Goal: Task Accomplishment & Management: Complete application form

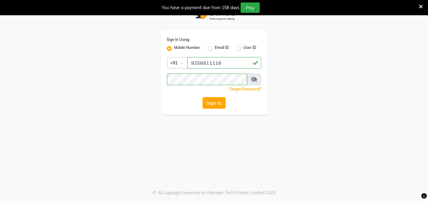
scroll to position [15, 0]
click at [209, 100] on button "Sign In" at bounding box center [214, 103] width 23 height 12
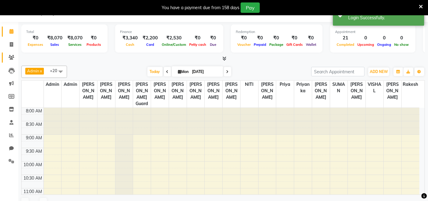
select select "75"
select select "en"
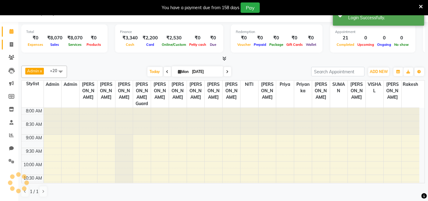
click at [10, 42] on icon at bounding box center [11, 44] width 3 height 5
select select "service"
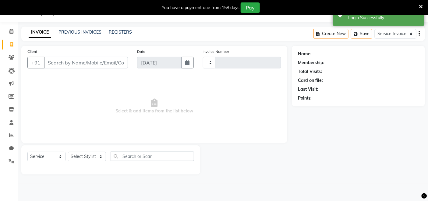
type input "3186"
select select "8015"
click at [84, 66] on input "Client" at bounding box center [86, 63] width 84 height 12
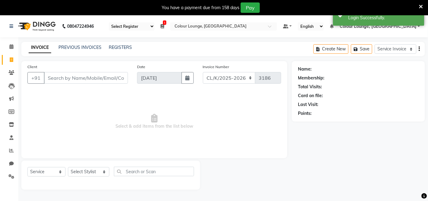
click at [90, 79] on input "Client" at bounding box center [86, 78] width 84 height 12
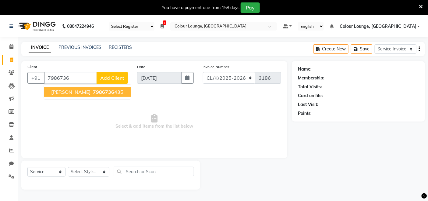
click at [104, 93] on ngb-highlight "7986736 435" at bounding box center [108, 92] width 32 height 6
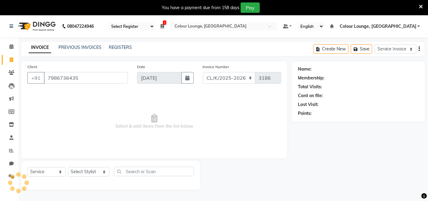
type input "7986736435"
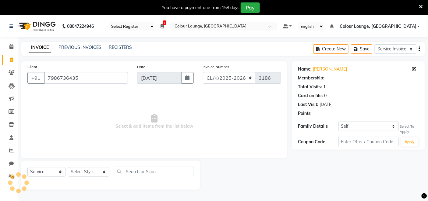
select select "1: Object"
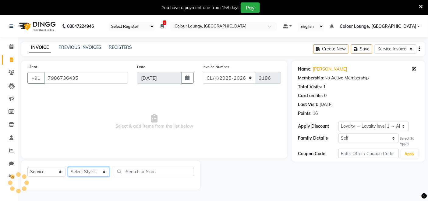
click at [81, 172] on select "Select Stylist Admin Admin [PERSON_NAME] [PERSON_NAME] Colour Lounge, [GEOGRAPH…" at bounding box center [88, 171] width 41 height 9
select select "82296"
click at [68, 167] on select "Select Stylist Admin Admin [PERSON_NAME] [PERSON_NAME] Colour Lounge, [GEOGRAPH…" at bounding box center [88, 171] width 41 height 9
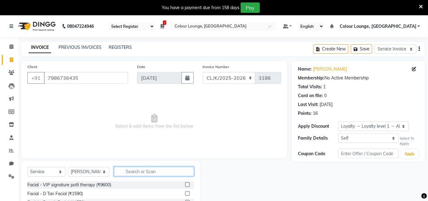
click at [133, 170] on input "text" at bounding box center [154, 170] width 80 height 9
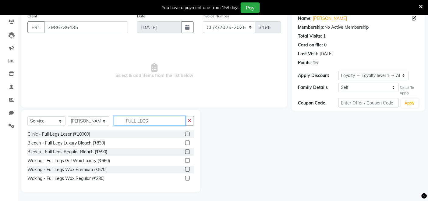
type input "FULL LEGS"
click at [188, 177] on label at bounding box center [187, 178] width 5 height 5
click at [188, 177] on input "checkbox" at bounding box center [187, 178] width 4 height 4
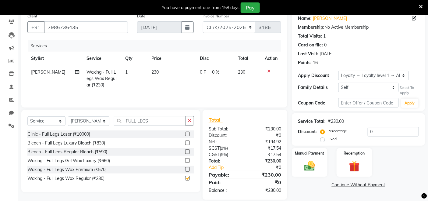
checkbox input "false"
click at [242, 84] on td "230" at bounding box center [248, 78] width 27 height 27
select select "82296"
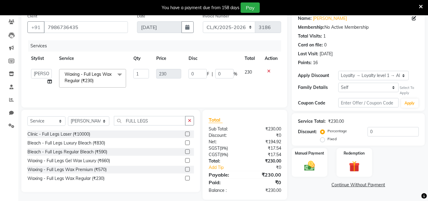
drag, startPoint x: 13, startPoint y: 7, endPoint x: 327, endPoint y: 120, distance: 333.8
click at [327, 120] on div "Service Total: ₹230.00" at bounding box center [358, 121] width 121 height 6
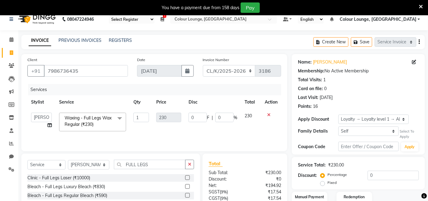
scroll to position [0, 0]
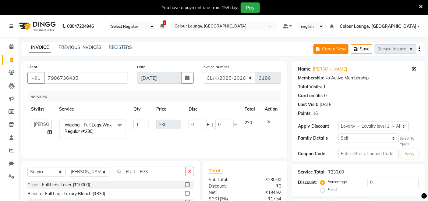
click at [330, 50] on button "Create New" at bounding box center [331, 48] width 35 height 9
select select "service"
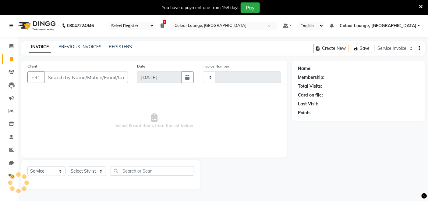
type input "3186"
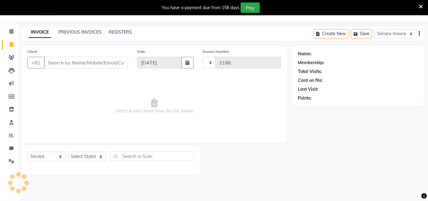
select select "8015"
click at [364, 34] on button "Save" at bounding box center [361, 33] width 21 height 9
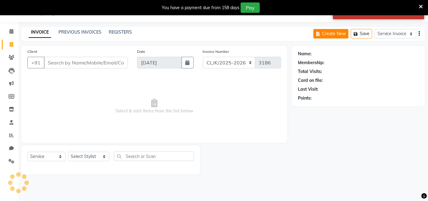
click at [335, 35] on button "Create New" at bounding box center [331, 33] width 35 height 9
select select "service"
type input "3186"
select select "8015"
click at [423, 153] on div "Name: Membership: Total Visits: Card on file: Last Visit: Points:" at bounding box center [361, 110] width 138 height 128
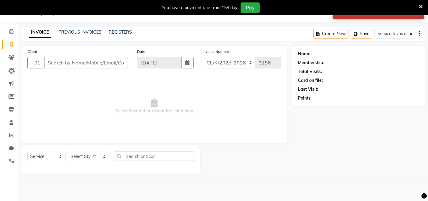
drag, startPoint x: 416, startPoint y: 146, endPoint x: 400, endPoint y: 127, distance: 25.1
click at [410, 137] on div "Name: Membership: Total Visits: Card on file: Last Visit: Points:" at bounding box center [361, 110] width 138 height 128
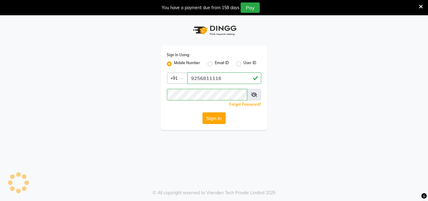
click at [213, 120] on button "Sign In" at bounding box center [214, 118] width 23 height 12
click at [205, 119] on div "Sign In" at bounding box center [214, 118] width 95 height 12
click at [214, 120] on div "Sign In" at bounding box center [214, 118] width 95 height 12
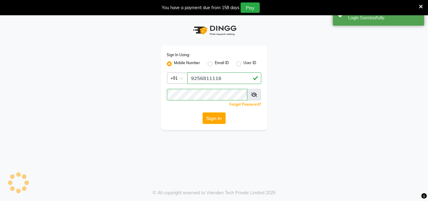
select select "75"
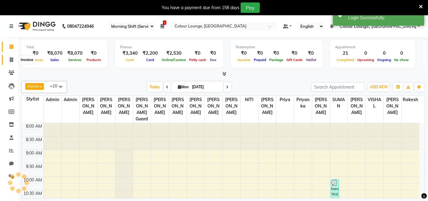
click at [11, 59] on icon at bounding box center [11, 59] width 3 height 5
select select "service"
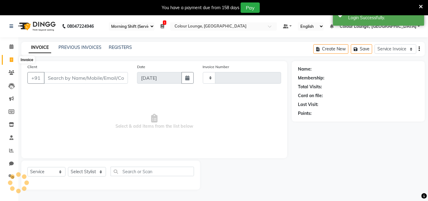
type input "3186"
select select "8015"
click at [86, 171] on select "Select Stylist Admin Admin [PERSON_NAME] [PERSON_NAME] Colour Lounge, [GEOGRAPH…" at bounding box center [88, 171] width 41 height 9
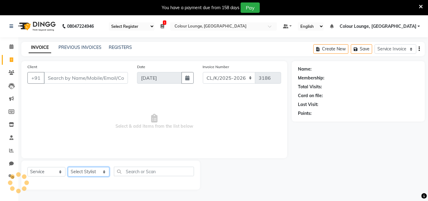
select select "70130"
click at [68, 167] on select "Select Stylist Admin Admin [PERSON_NAME] [PERSON_NAME] Colour Lounge, [GEOGRAPH…" at bounding box center [88, 171] width 41 height 9
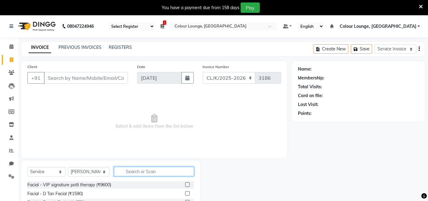
click at [140, 172] on input "text" at bounding box center [154, 170] width 80 height 9
click at [147, 172] on input "text" at bounding box center [154, 170] width 80 height 9
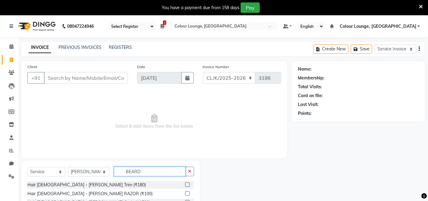
type input "BEARD"
click at [187, 184] on label at bounding box center [187, 184] width 5 height 5
click at [187, 184] on input "checkbox" at bounding box center [187, 185] width 4 height 4
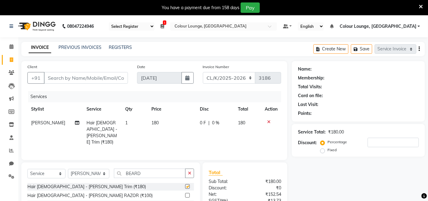
checkbox input "false"
click at [112, 81] on input "Client" at bounding box center [86, 78] width 84 height 12
type input "9"
type input "0"
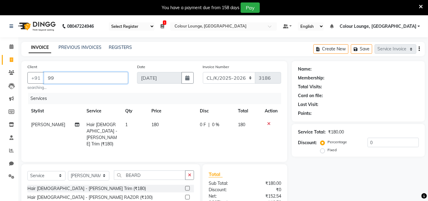
click at [83, 74] on input "99" at bounding box center [86, 78] width 84 height 12
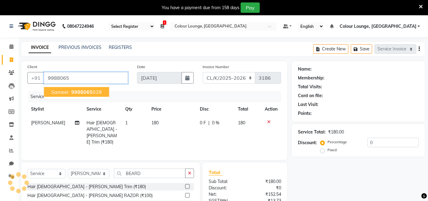
click at [79, 93] on span "9988065" at bounding box center [81, 92] width 21 height 6
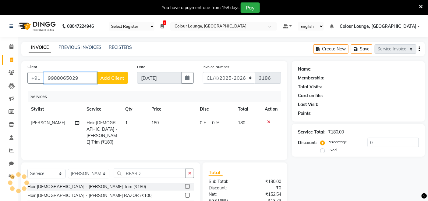
type input "9988065029"
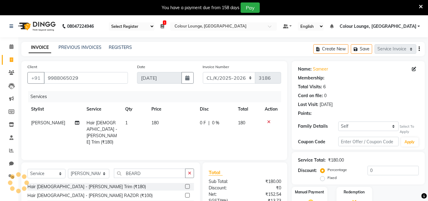
select select "1: Object"
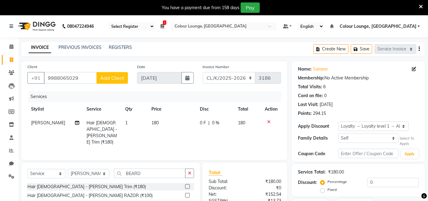
click at [123, 81] on button "Add Client" at bounding box center [112, 78] width 31 height 12
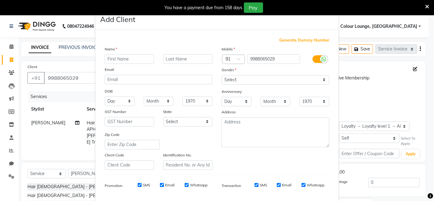
click at [385, 114] on ngb-modal-window "Add Client Generate Dummy Number Name Email DOB Day 01 02 03 04 05 06 07 08 09 …" at bounding box center [217, 100] width 434 height 201
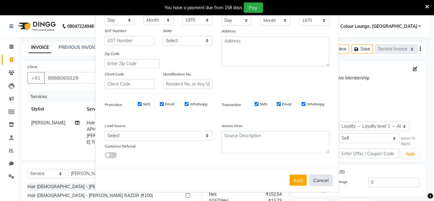
click at [313, 179] on button "Cancel" at bounding box center [320, 180] width 23 height 12
select select
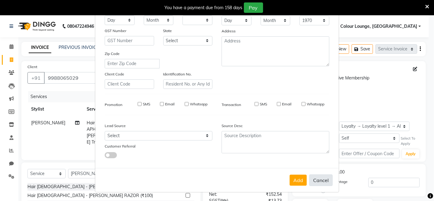
select select
checkbox input "false"
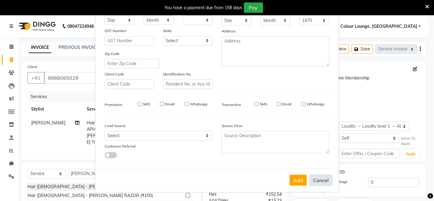
checkbox input "false"
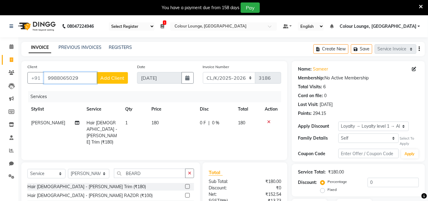
click at [95, 77] on input "9988065029" at bounding box center [70, 78] width 53 height 12
click at [114, 77] on span "Add Client" at bounding box center [112, 78] width 24 height 6
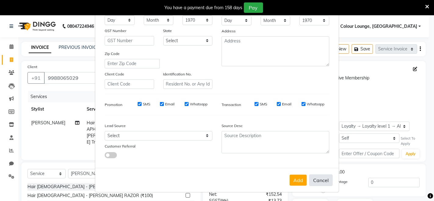
click at [322, 181] on button "Cancel" at bounding box center [320, 180] width 23 height 12
select select
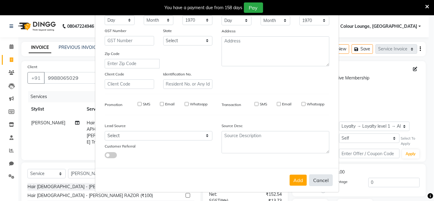
select select
checkbox input "false"
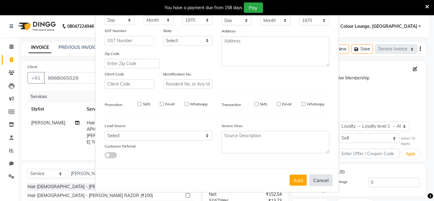
checkbox input "false"
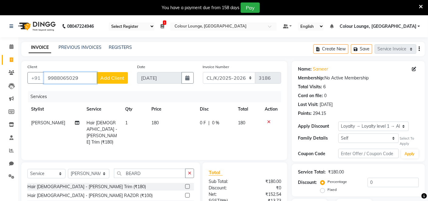
click at [82, 72] on input "9988065029" at bounding box center [70, 78] width 53 height 12
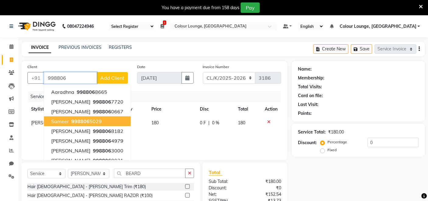
click at [92, 123] on ngb-highlight "998806 5029" at bounding box center [86, 121] width 32 height 6
type input "9988065029"
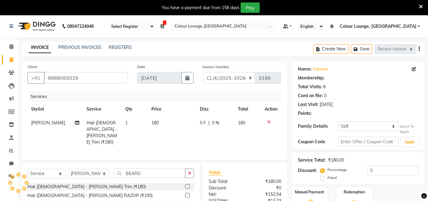
select select "1: Object"
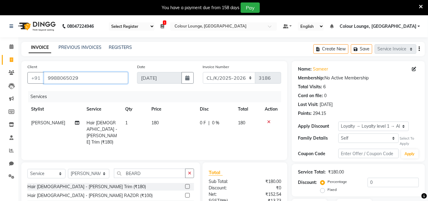
click at [85, 78] on input "9988065029" at bounding box center [86, 78] width 84 height 12
click at [181, 129] on td "180" at bounding box center [172, 132] width 48 height 33
select select "70130"
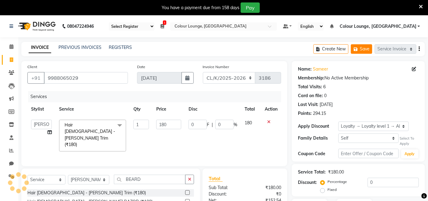
click at [359, 50] on icon "button" at bounding box center [357, 49] width 6 height 4
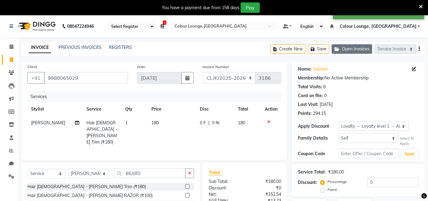
click at [355, 49] on button "Open Invoices" at bounding box center [352, 48] width 41 height 9
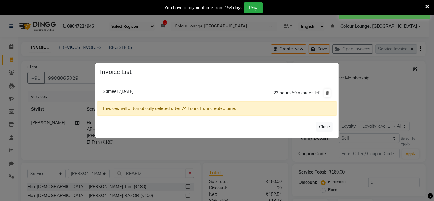
click at [194, 36] on ngb-modal-window "Invoice List Sameer /[DATE] 23 hours 59 minutes left Invoices will automaticall…" at bounding box center [217, 100] width 434 height 201
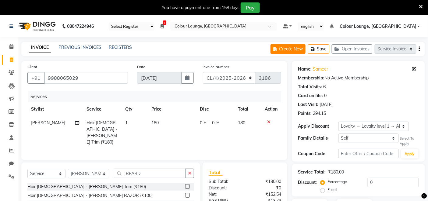
click at [280, 46] on button "Create New" at bounding box center [288, 48] width 35 height 9
select select "service"
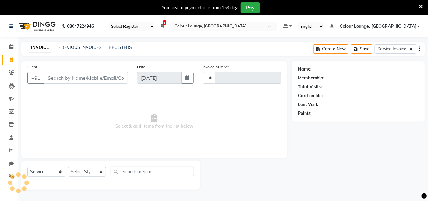
type input "3186"
select select "8015"
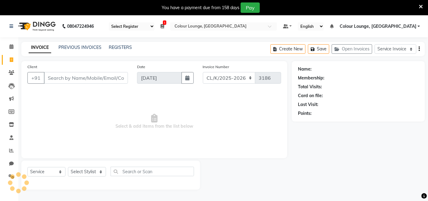
scroll to position [15, 0]
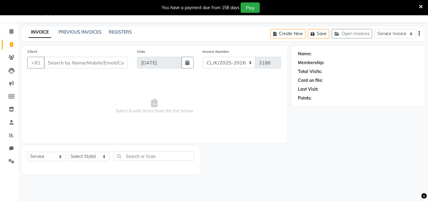
click at [88, 27] on div "INVOICE PREVIOUS INVOICES REGISTERS Create New Save Open Invoices Service Invoi…" at bounding box center [223, 34] width 404 height 14
click at [83, 27] on div "INVOICE PREVIOUS INVOICES REGISTERS Create New Save Open Invoices Service Invoi…" at bounding box center [223, 34] width 404 height 14
click at [88, 31] on link "PREVIOUS INVOICES" at bounding box center [80, 31] width 43 height 5
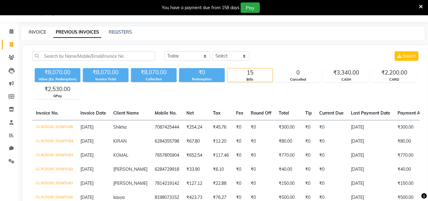
click at [38, 31] on link "INVOICE" at bounding box center [37, 31] width 17 height 5
select select "service"
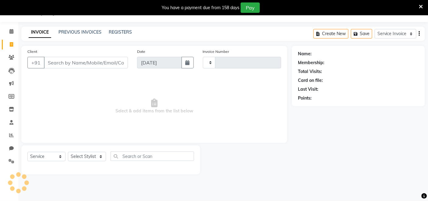
type input "3186"
select select "8015"
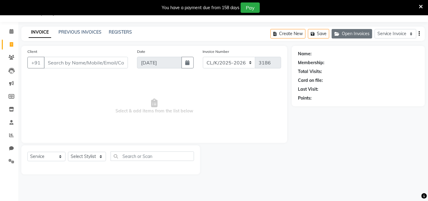
click at [341, 36] on button "Open Invoices" at bounding box center [352, 33] width 41 height 9
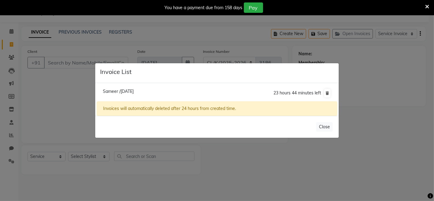
click at [165, 92] on li "Sameer /[DATE] 23 hours 44 minutes left" at bounding box center [217, 92] width 240 height 17
click at [134, 92] on span "Sameer /[DATE]" at bounding box center [118, 90] width 31 height 5
type input "9988065029"
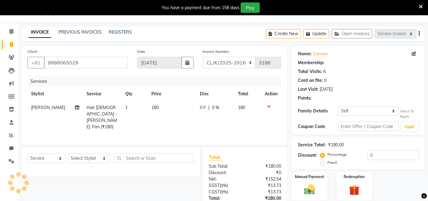
select select "1: Object"
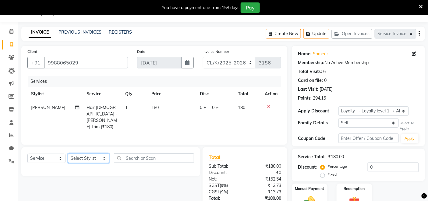
click at [95, 156] on select "Select Stylist Admin Admin [PERSON_NAME] [PERSON_NAME] Colour Lounge, [GEOGRAPH…" at bounding box center [88, 157] width 41 height 9
select select "70130"
click at [68, 153] on select "Select Stylist Admin Admin [PERSON_NAME] [PERSON_NAME] Colour Lounge, [GEOGRAPH…" at bounding box center [88, 157] width 41 height 9
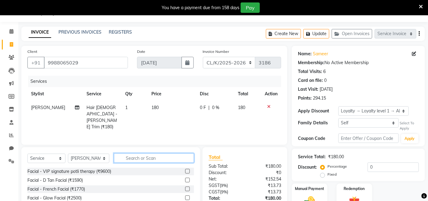
drag, startPoint x: 127, startPoint y: 156, endPoint x: 139, endPoint y: 160, distance: 13.0
click at [139, 158] on input "text" at bounding box center [154, 157] width 80 height 9
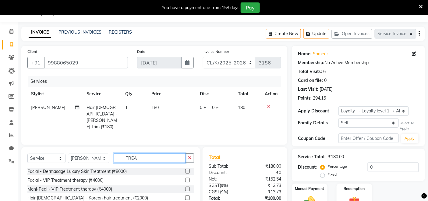
scroll to position [59, 0]
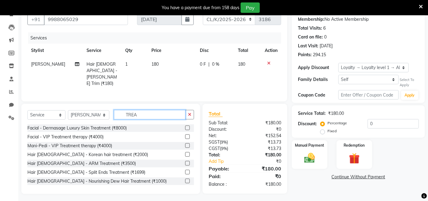
click at [151, 111] on input "TREA" at bounding box center [150, 114] width 72 height 9
type input "T"
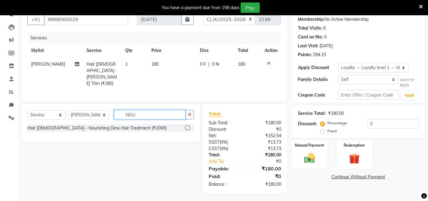
scroll to position [58, 0]
type input "NOU"
drag, startPoint x: 148, startPoint y: 130, endPoint x: 159, endPoint y: 127, distance: 10.9
click at [157, 127] on div "Hair [DEMOGRAPHIC_DATA] - Nourishing Dew Hair Treatment (₹1000)" at bounding box center [110, 128] width 167 height 9
click at [187, 128] on label at bounding box center [187, 128] width 5 height 5
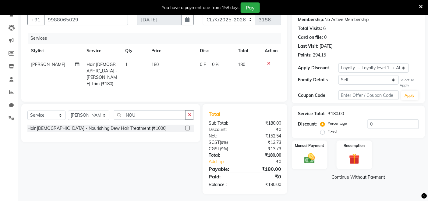
click at [187, 128] on input "checkbox" at bounding box center [187, 128] width 4 height 4
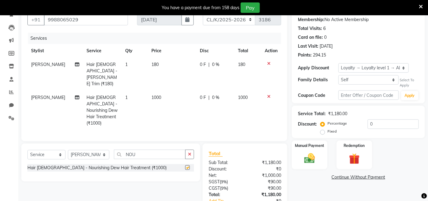
checkbox input "false"
click at [164, 91] on td "1000" at bounding box center [172, 110] width 48 height 39
select select "70130"
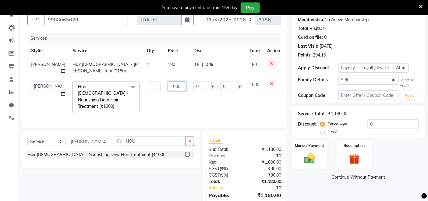
click at [173, 87] on input "1000" at bounding box center [177, 85] width 18 height 9
type input "1"
type input "2500"
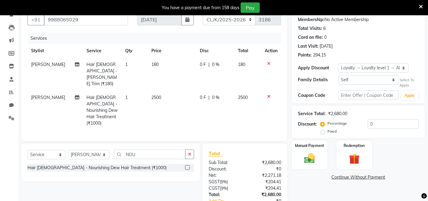
click at [225, 108] on td "0 F | 0 %" at bounding box center [215, 110] width 38 height 39
select select "70130"
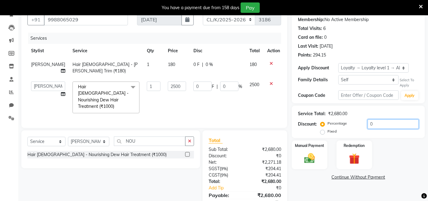
click at [371, 123] on input "0" at bounding box center [393, 123] width 51 height 9
type input "2"
type input "50"
type input "2"
type input "20"
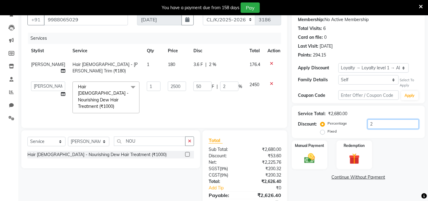
type input "500"
type input "20"
click at [210, 103] on td "500 F | 20 %" at bounding box center [218, 97] width 56 height 39
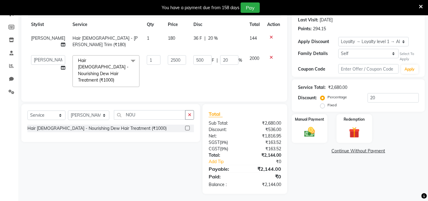
scroll to position [85, 0]
click at [383, 96] on input "20" at bounding box center [393, 97] width 51 height 9
type input "2"
type input "50"
type input "2"
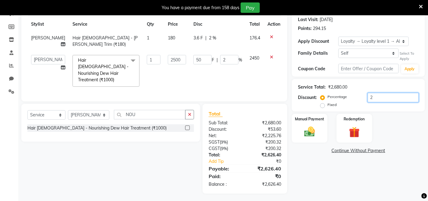
type input "0"
type input "1"
type input "25"
type input "1"
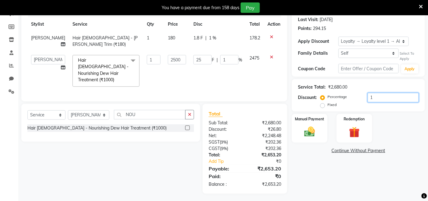
type input "15"
type input "375"
type input "15"
click at [332, 179] on div "Name: Sameer Membership: No Active Membership Total Visits: 6 Card on file: 0 L…" at bounding box center [361, 84] width 138 height 217
click at [304, 132] on img at bounding box center [310, 131] width 18 height 13
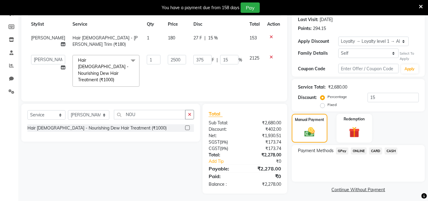
click at [346, 151] on span "GPay" at bounding box center [342, 150] width 13 height 7
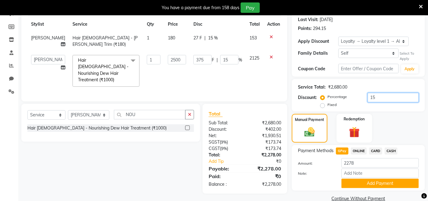
click at [388, 102] on input "15" at bounding box center [393, 97] width 51 height 9
type input "1"
type input "25"
type input "1"
type input "17"
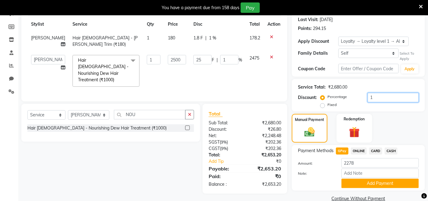
type input "425"
type input "17"
click at [405, 113] on div "Name: Sameer Membership: No Active Membership Total Visits: 6 Card on file: 0 L…" at bounding box center [361, 89] width 138 height 227
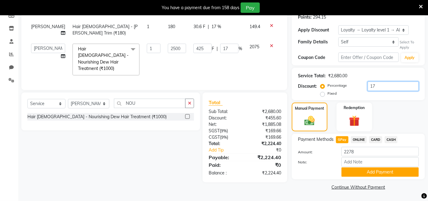
click at [381, 90] on input "17" at bounding box center [393, 85] width 51 height 9
type input "1"
type input "25"
type input "1"
type input "0"
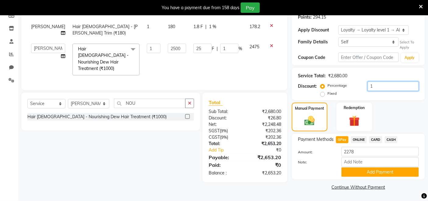
type input "0"
type input "2"
type input "50"
type input "2"
type input "20"
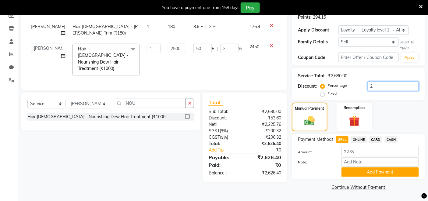
type input "500"
type input "20"
click at [399, 86] on input "20" at bounding box center [393, 85] width 51 height 9
type input "2"
type input "50"
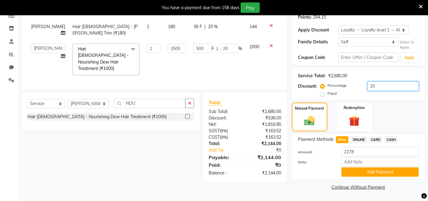
type input "2"
type input "0"
type input "1"
type input "25"
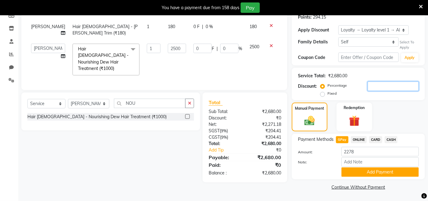
type input "1"
type input "0"
type input "1"
type input "25"
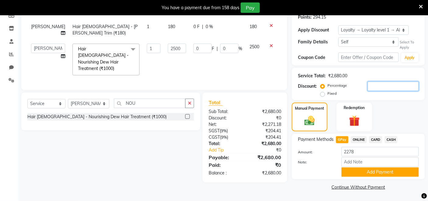
type input "1"
type input "15"
type input "375"
type input "15"
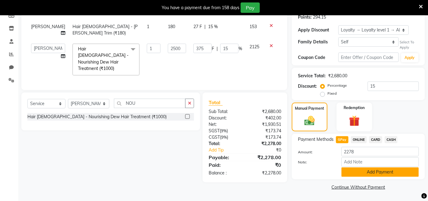
click at [388, 174] on button "Add Payment" at bounding box center [380, 171] width 77 height 9
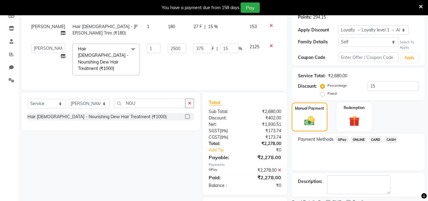
scroll to position [127, 0]
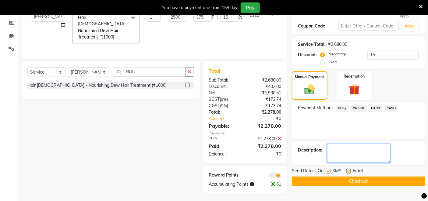
click at [370, 152] on textarea at bounding box center [359, 153] width 63 height 19
type textarea "ARAM SIR REF"
click at [361, 182] on button "Checkout" at bounding box center [358, 180] width 133 height 9
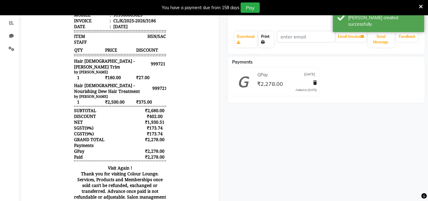
scroll to position [60, 0]
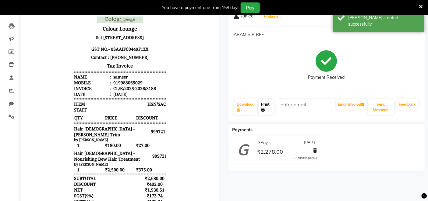
click at [264, 102] on link "Print" at bounding box center [266, 107] width 15 height 16
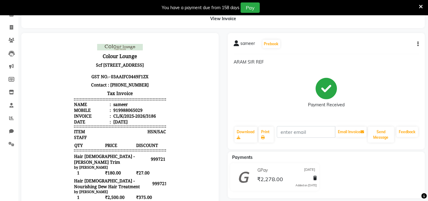
scroll to position [0, 0]
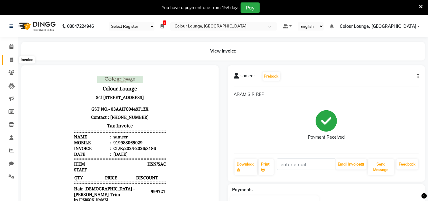
click at [11, 59] on icon at bounding box center [11, 59] width 3 height 5
select select "service"
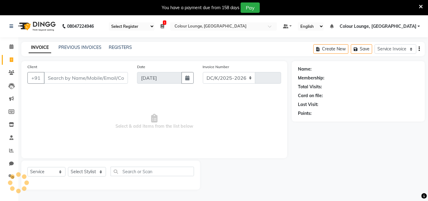
select select "8015"
type input "3187"
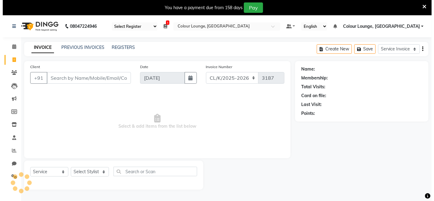
scroll to position [15, 0]
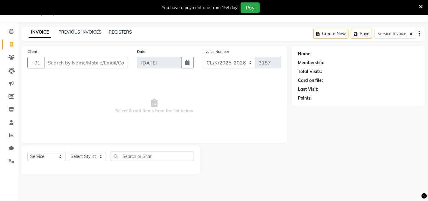
click at [78, 63] on input "Client" at bounding box center [86, 63] width 84 height 12
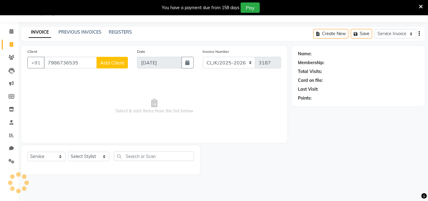
type input "7986736535"
click at [107, 59] on button "Add Client" at bounding box center [112, 63] width 31 height 12
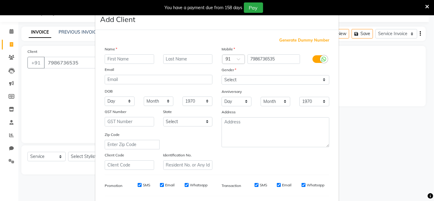
click at [110, 55] on input "text" at bounding box center [129, 58] width 49 height 9
type input "PRIYANKA"
click at [231, 80] on select "Select [DEMOGRAPHIC_DATA] [DEMOGRAPHIC_DATA] Other Prefer Not To Say" at bounding box center [275, 79] width 108 height 9
select select "[DEMOGRAPHIC_DATA]"
click at [221, 75] on select "Select [DEMOGRAPHIC_DATA] [DEMOGRAPHIC_DATA] Other Prefer Not To Say" at bounding box center [275, 79] width 108 height 9
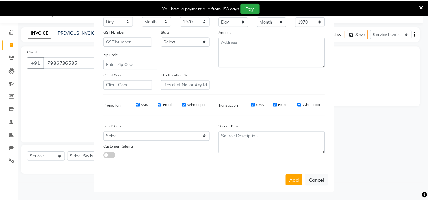
scroll to position [81, 0]
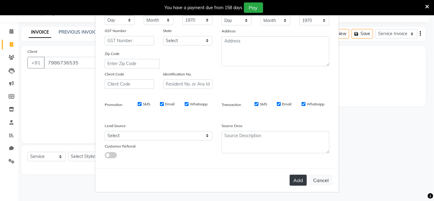
click at [297, 182] on button "Add" at bounding box center [297, 179] width 17 height 11
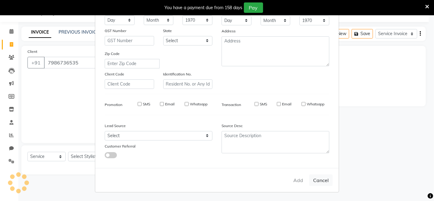
select select
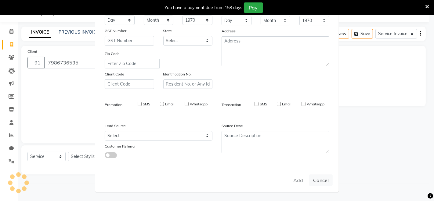
select select
checkbox input "false"
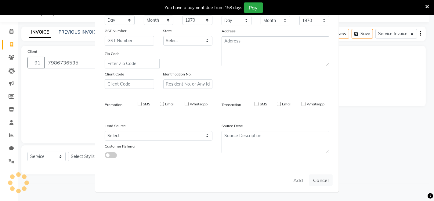
checkbox input "false"
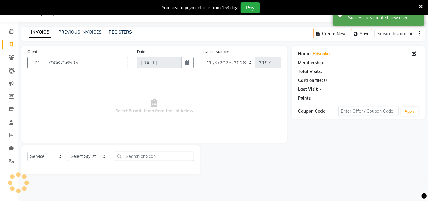
select select "1: Object"
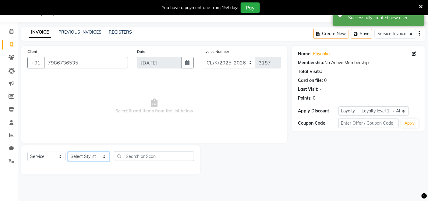
click at [93, 157] on select "Select Stylist Admin Admin [PERSON_NAME] [PERSON_NAME] Colour Lounge, [GEOGRAPH…" at bounding box center [88, 156] width 41 height 9
select select "82296"
click at [68, 152] on select "Select Stylist Admin Admin [PERSON_NAME] [PERSON_NAME] Colour Lounge, [GEOGRAPH…" at bounding box center [88, 156] width 41 height 9
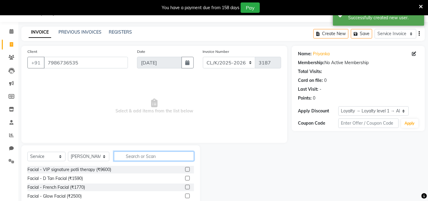
click at [145, 159] on input "text" at bounding box center [154, 155] width 80 height 9
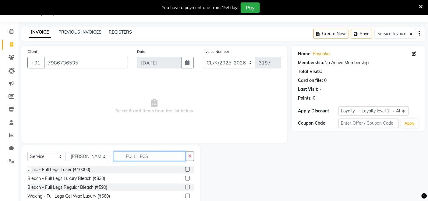
scroll to position [51, 0]
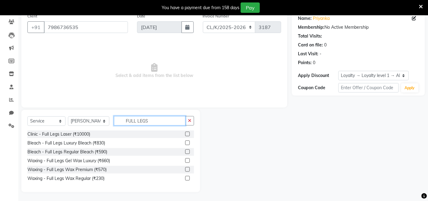
type input "FULL LEGS"
click at [187, 179] on label at bounding box center [187, 178] width 5 height 5
click at [187, 179] on input "checkbox" at bounding box center [187, 178] width 4 height 4
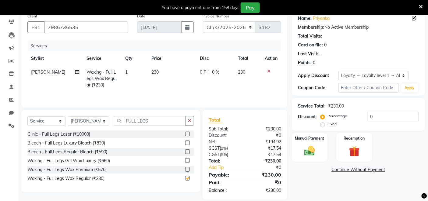
checkbox input "false"
click at [185, 121] on button "button" at bounding box center [189, 120] width 9 height 9
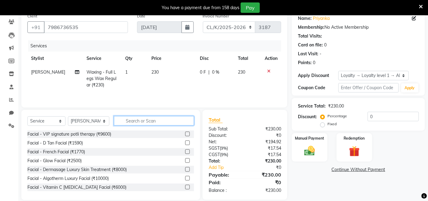
click at [168, 118] on input "text" at bounding box center [154, 120] width 80 height 9
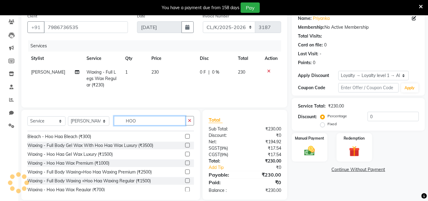
scroll to position [9, 0]
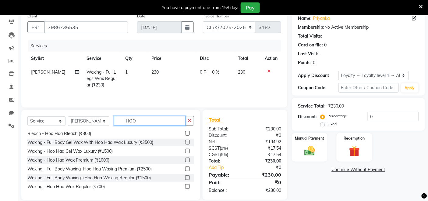
type input "HOO"
click at [185, 186] on label at bounding box center [187, 186] width 5 height 5
click at [185, 186] on input "checkbox" at bounding box center [187, 186] width 4 height 4
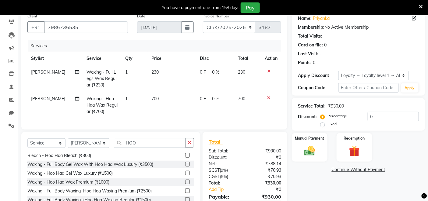
checkbox input "false"
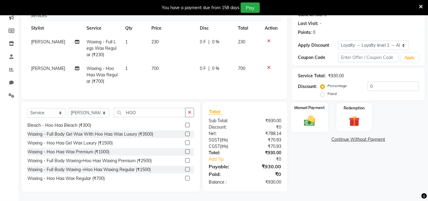
click at [307, 115] on img at bounding box center [310, 120] width 18 height 13
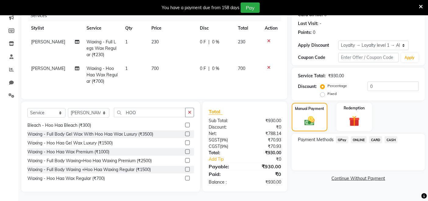
click at [391, 136] on span "CASH" at bounding box center [391, 139] width 13 height 7
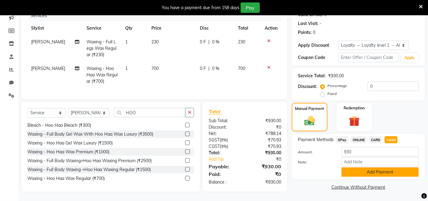
click at [392, 169] on button "Add Payment" at bounding box center [380, 171] width 77 height 9
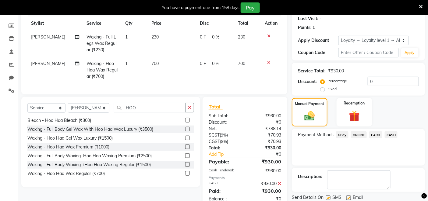
scroll to position [137, 0]
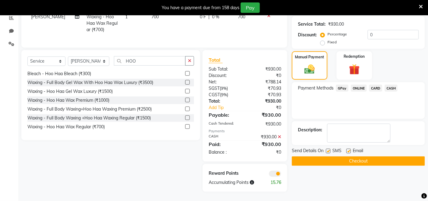
click at [393, 156] on button "Checkout" at bounding box center [358, 160] width 133 height 9
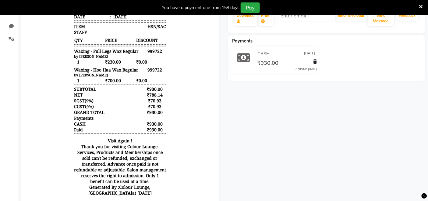
scroll to position [35, 0]
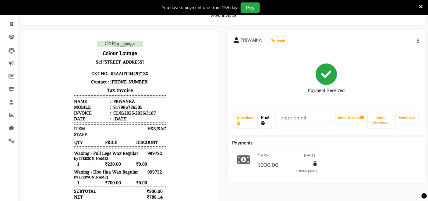
click at [264, 119] on link "Print" at bounding box center [266, 120] width 15 height 16
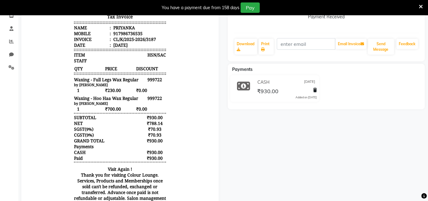
scroll to position [0, 0]
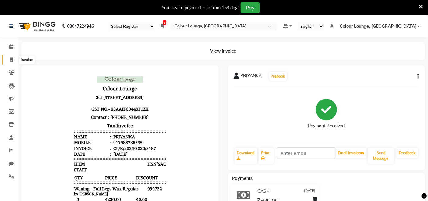
click at [13, 57] on span at bounding box center [11, 59] width 11 height 7
select select "service"
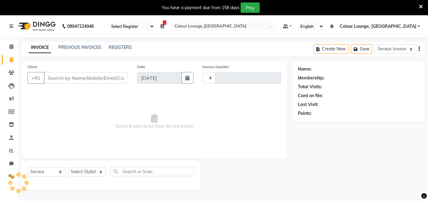
scroll to position [15, 0]
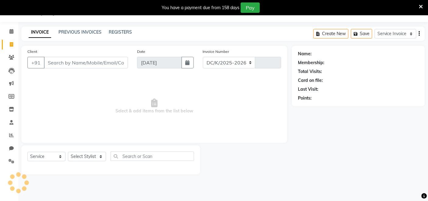
select select "8015"
type input "3188"
click at [79, 33] on link "PREVIOUS INVOICES" at bounding box center [80, 31] width 43 height 5
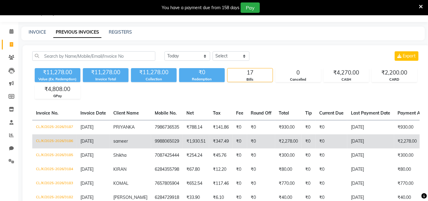
click at [174, 140] on td "9988065029" at bounding box center [167, 141] width 32 height 14
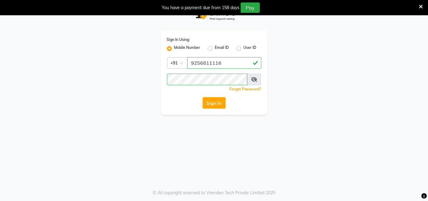
scroll to position [15, 0]
click at [212, 105] on button "Sign In" at bounding box center [214, 103] width 23 height 12
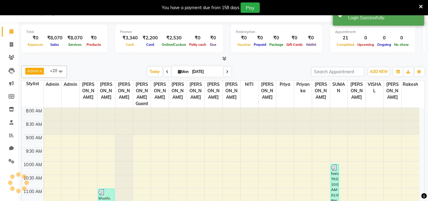
select select "75"
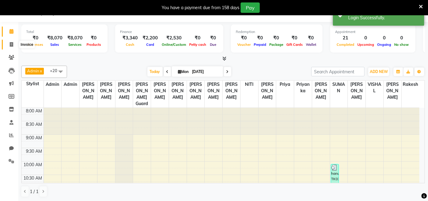
click at [11, 41] on span at bounding box center [11, 44] width 11 height 7
select select "service"
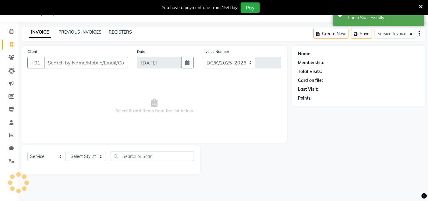
select select "8015"
type input "3186"
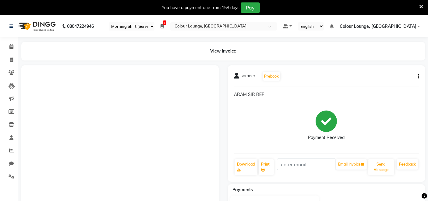
select select "75"
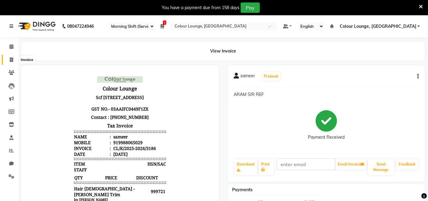
click at [10, 57] on icon at bounding box center [11, 59] width 3 height 5
select select "service"
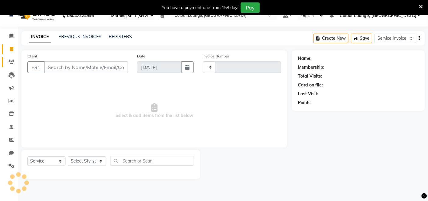
type input "3188"
select select "8015"
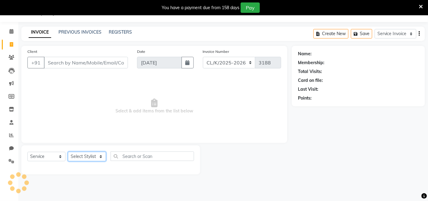
click at [96, 157] on select "Select Stylist" at bounding box center [87, 156] width 38 height 9
select select "70118"
click at [68, 152] on select "Select Stylist Admin Admin [PERSON_NAME] [PERSON_NAME] Colour Lounge, [GEOGRAPH…" at bounding box center [88, 156] width 41 height 9
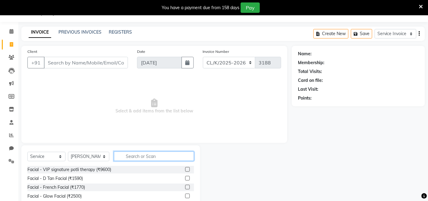
click at [145, 157] on input "text" at bounding box center [154, 155] width 80 height 9
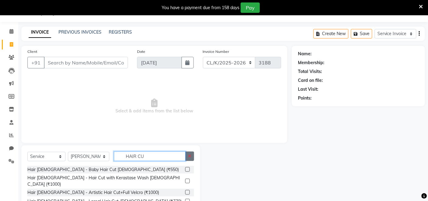
type input "HAIR CU"
click at [192, 156] on button "button" at bounding box center [189, 155] width 9 height 9
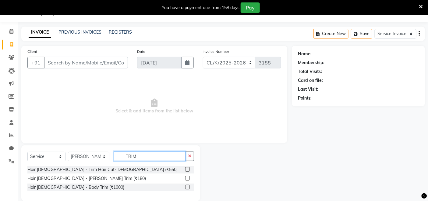
type input "TRIM"
click at [188, 170] on label at bounding box center [187, 169] width 5 height 5
click at [188, 170] on input "checkbox" at bounding box center [187, 169] width 4 height 4
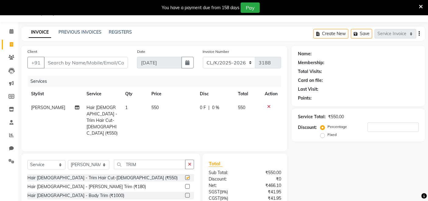
checkbox input "false"
drag, startPoint x: 82, startPoint y: 57, endPoint x: 83, endPoint y: 61, distance: 4.1
click at [83, 61] on input "Client" at bounding box center [86, 63] width 84 height 12
click at [77, 58] on input "Client" at bounding box center [86, 63] width 84 height 12
click at [83, 62] on input "Client" at bounding box center [86, 63] width 84 height 12
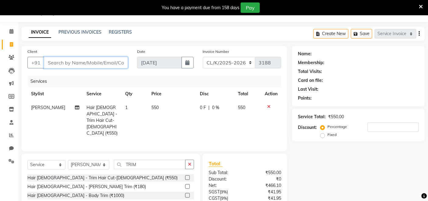
type input "9"
type input "0"
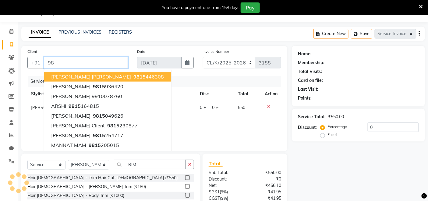
type input "9"
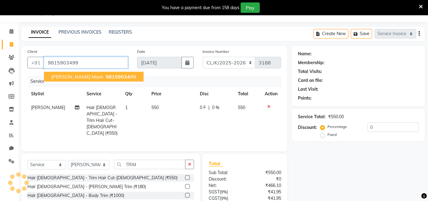
type input "9815903499"
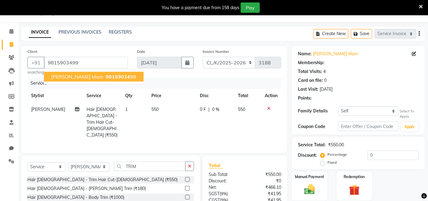
select select "1: Object"
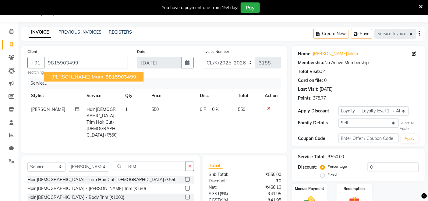
click at [81, 76] on span "Sarb Jeet Mam" at bounding box center [77, 76] width 52 height 6
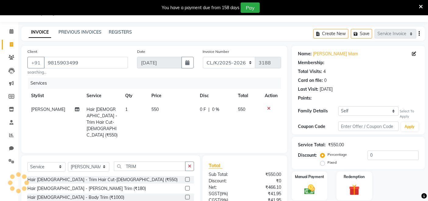
select select "1: Object"
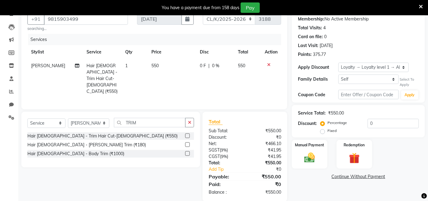
scroll to position [61, 0]
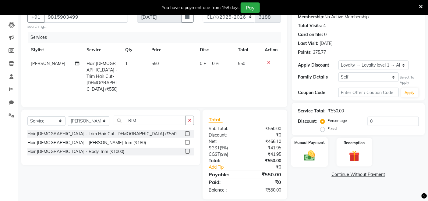
click at [314, 149] on img at bounding box center [310, 155] width 18 height 13
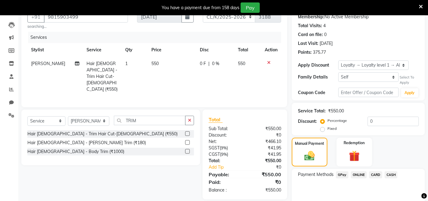
click at [346, 173] on span "GPay" at bounding box center [342, 174] width 13 height 7
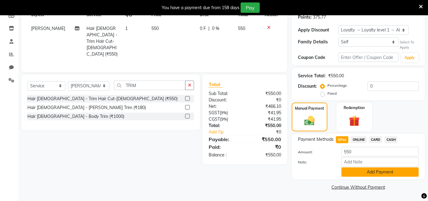
click at [383, 169] on button "Add Payment" at bounding box center [380, 171] width 77 height 9
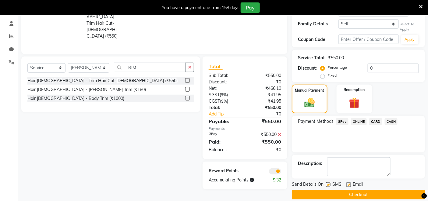
scroll to position [121, 0]
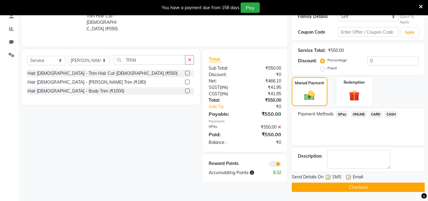
click at [389, 187] on button "Checkout" at bounding box center [358, 186] width 133 height 9
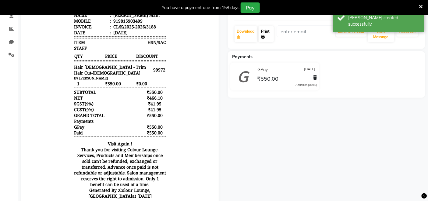
click at [266, 38] on link "Print" at bounding box center [266, 34] width 15 height 16
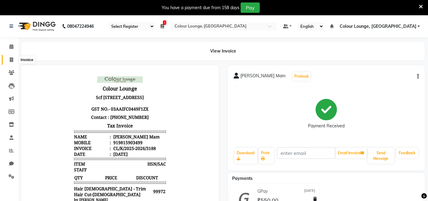
click at [13, 59] on span at bounding box center [11, 59] width 11 height 7
select select "service"
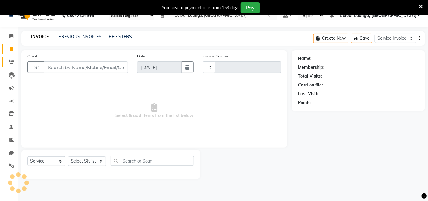
type input "3189"
select select "8015"
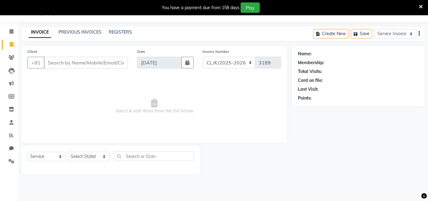
click at [74, 62] on input "Client" at bounding box center [86, 63] width 84 height 12
click at [95, 66] on input "Client" at bounding box center [86, 63] width 84 height 12
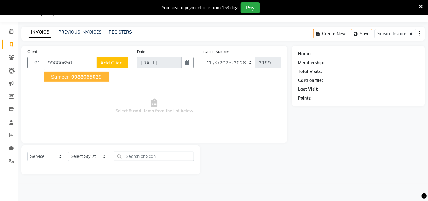
click at [61, 74] on span "sameer" at bounding box center [60, 76] width 18 height 6
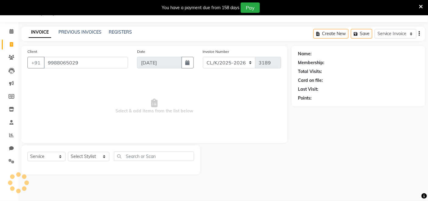
type input "9988065029"
select select "1: Object"
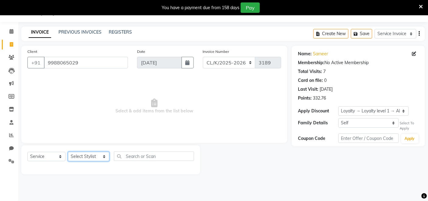
click at [87, 154] on select "Select Stylist Admin Admin [PERSON_NAME] [PERSON_NAME] Colour Lounge, [GEOGRAPH…" at bounding box center [88, 156] width 41 height 9
select select "70130"
click at [68, 152] on select "Select Stylist Admin Admin [PERSON_NAME] [PERSON_NAME] Colour Lounge, [GEOGRAPH…" at bounding box center [88, 156] width 41 height 9
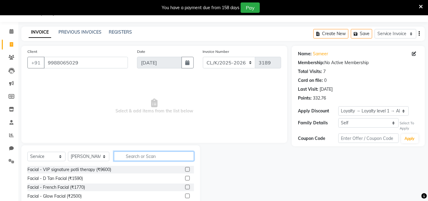
click at [143, 160] on input "text" at bounding box center [154, 155] width 80 height 9
type input "8901526509317"
